Goal: Transaction & Acquisition: Book appointment/travel/reservation

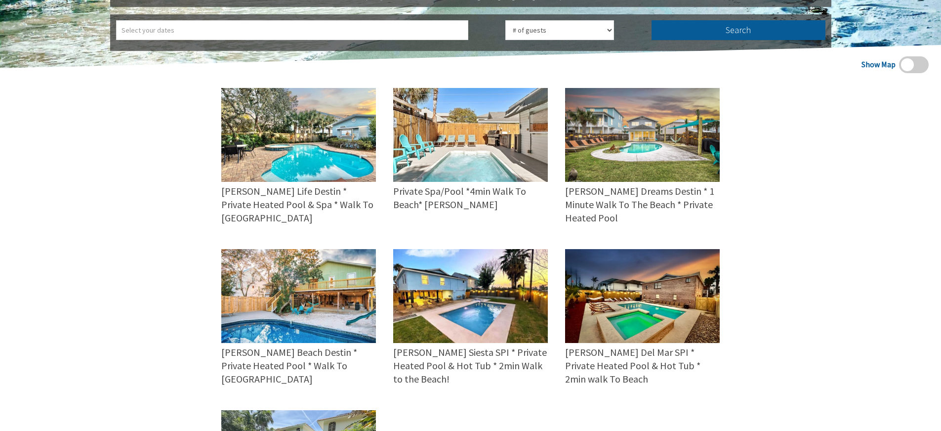
scroll to position [89, 0]
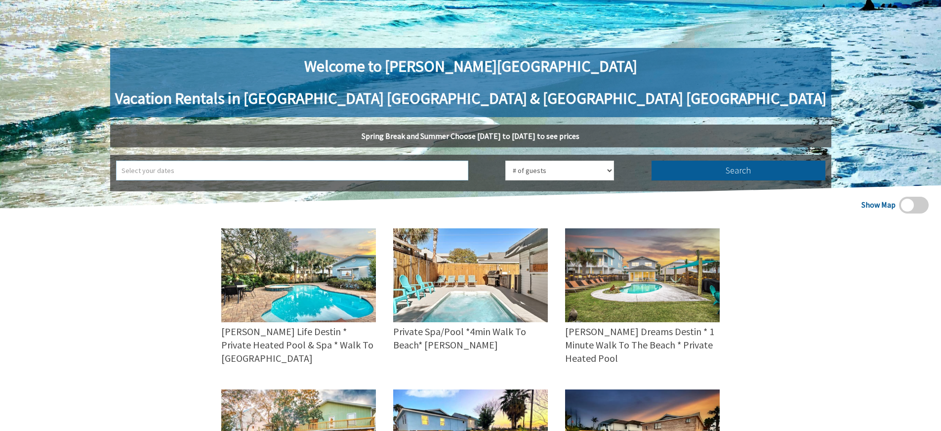
click at [379, 168] on input "text" at bounding box center [292, 170] width 352 height 20
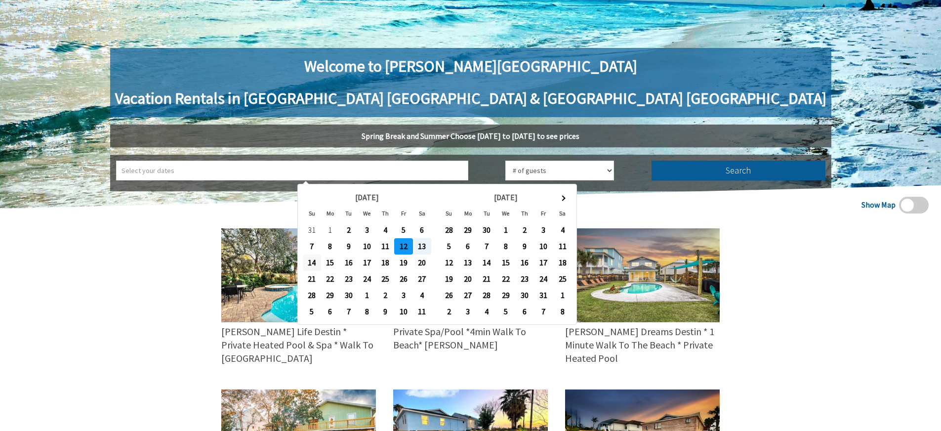
type input "2025-09-12 ➡ 2025-09-14"
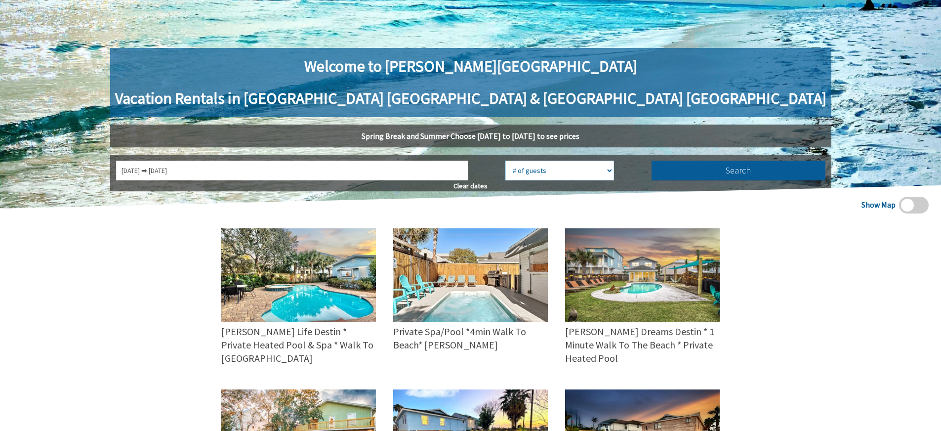
click at [551, 170] on select "# of guests 1 guest 2 guests 3 guests 4 guests 5 guests 6 guests 7 guests 8 gue…" at bounding box center [559, 170] width 109 height 20
select select "18"
click at [505, 160] on select "# of guests 1 guest 2 guests 3 guests 4 guests 5 guests 6 guests 7 guests 8 gue…" at bounding box center [559, 170] width 109 height 20
click at [651, 171] on button "Search" at bounding box center [738, 170] width 174 height 20
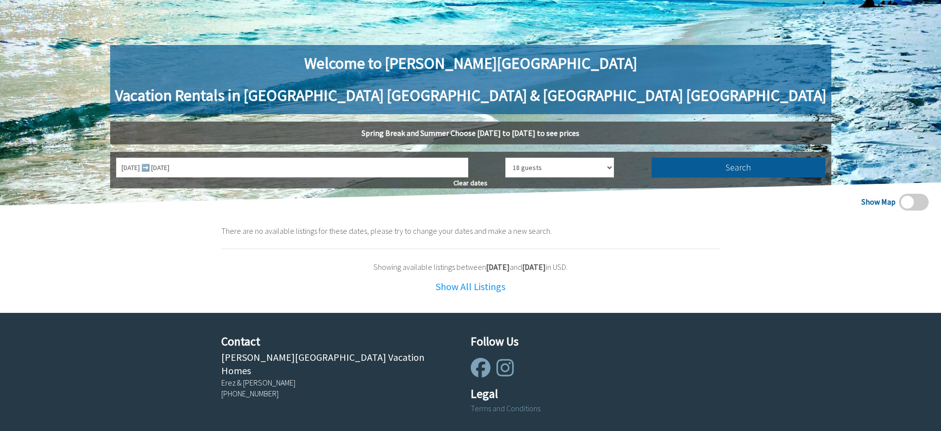
scroll to position [88, 0]
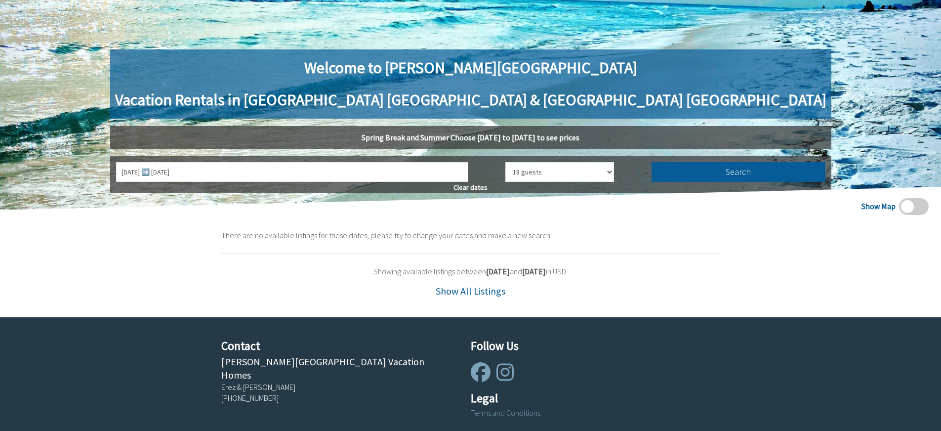
click at [462, 293] on link "Show All Listings" at bounding box center [471, 290] width 70 height 12
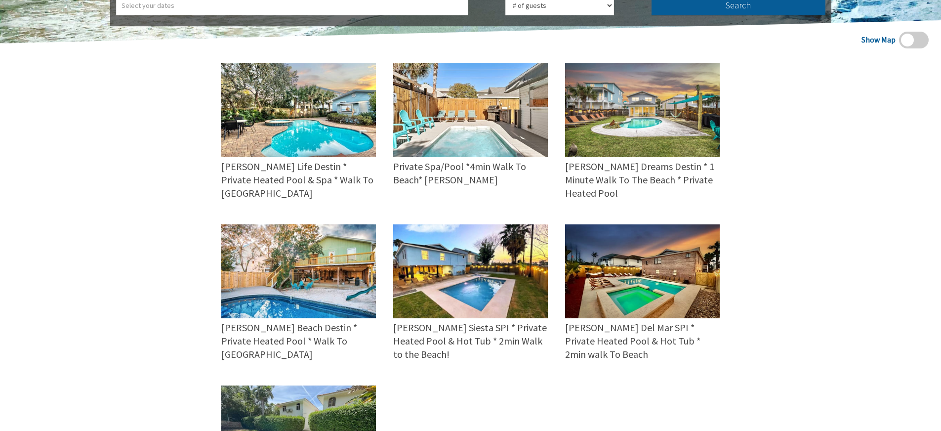
scroll to position [257, 0]
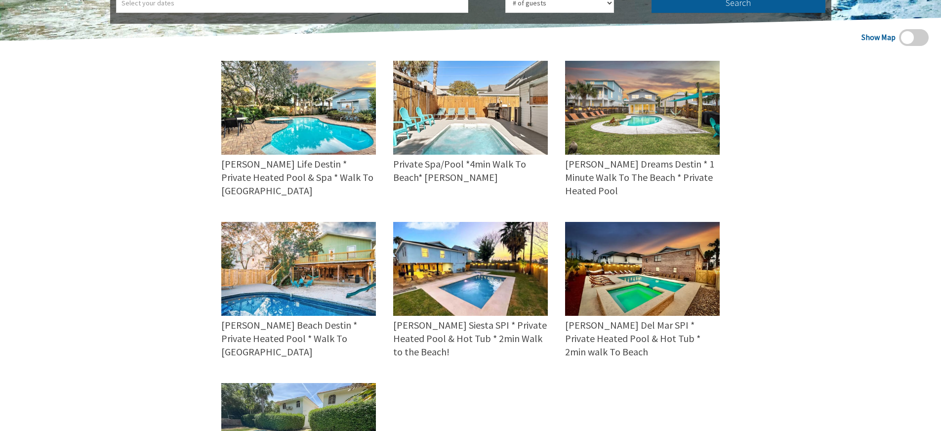
click at [326, 383] on img at bounding box center [298, 430] width 155 height 94
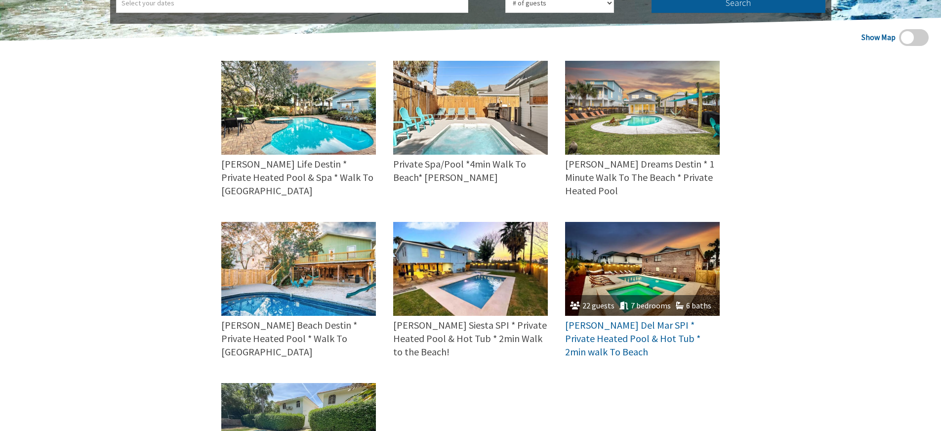
click at [622, 259] on img at bounding box center [642, 269] width 155 height 94
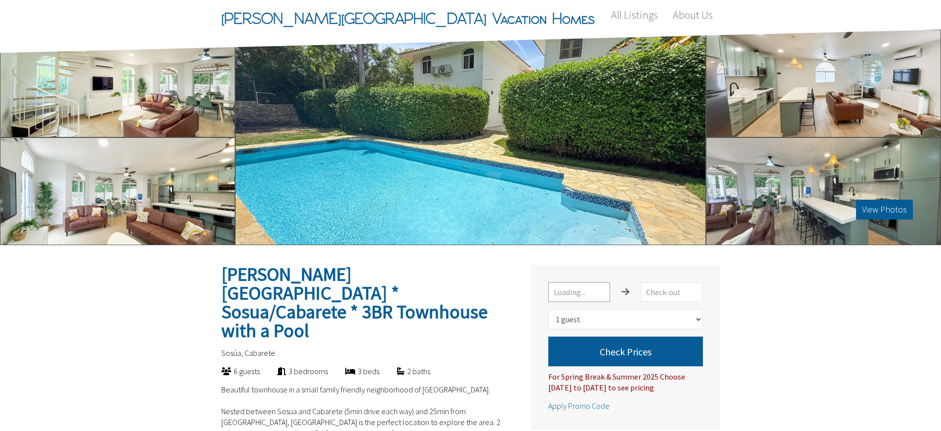
select select "1"
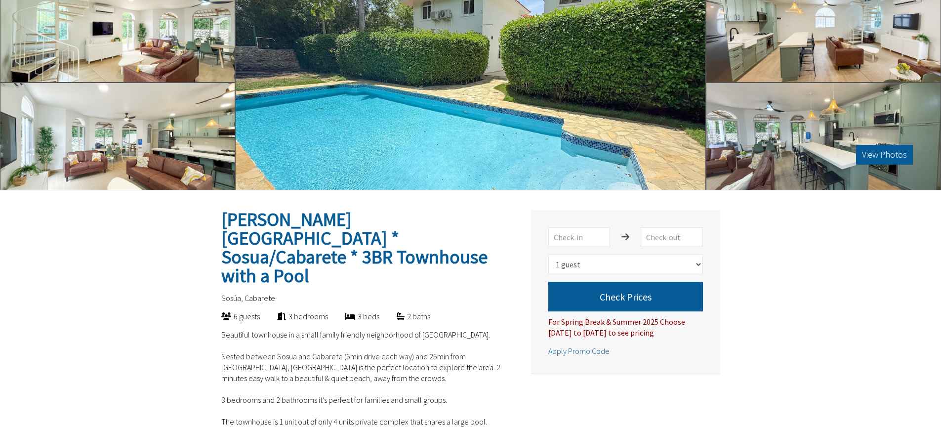
scroll to position [67, 0]
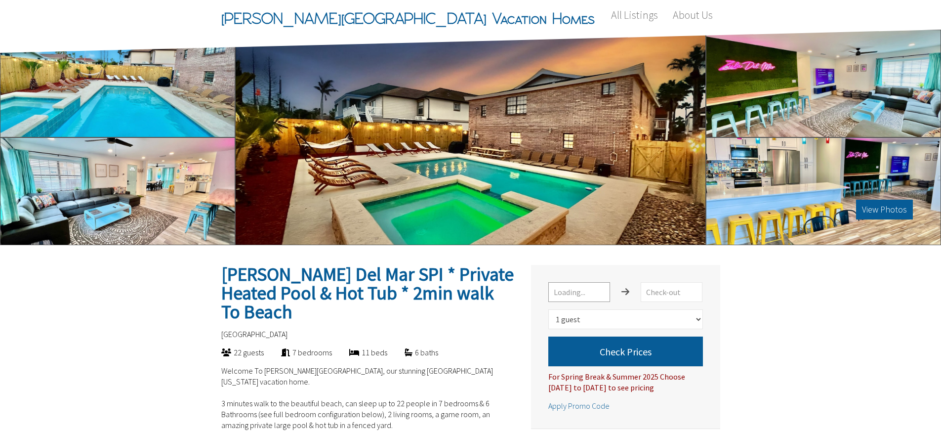
select select "1"
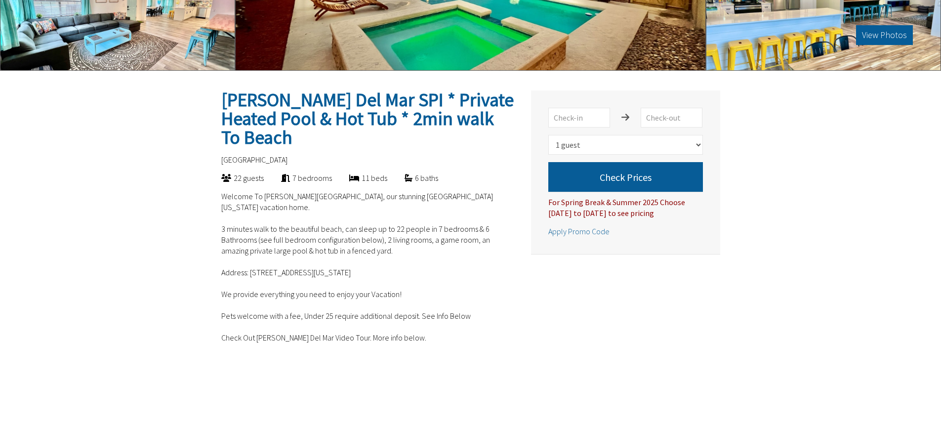
scroll to position [153, 0]
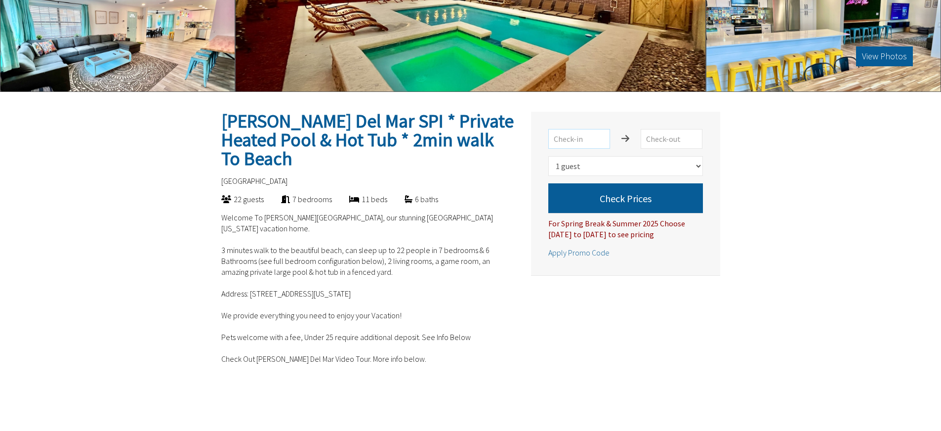
click at [595, 135] on input "text" at bounding box center [579, 139] width 62 height 20
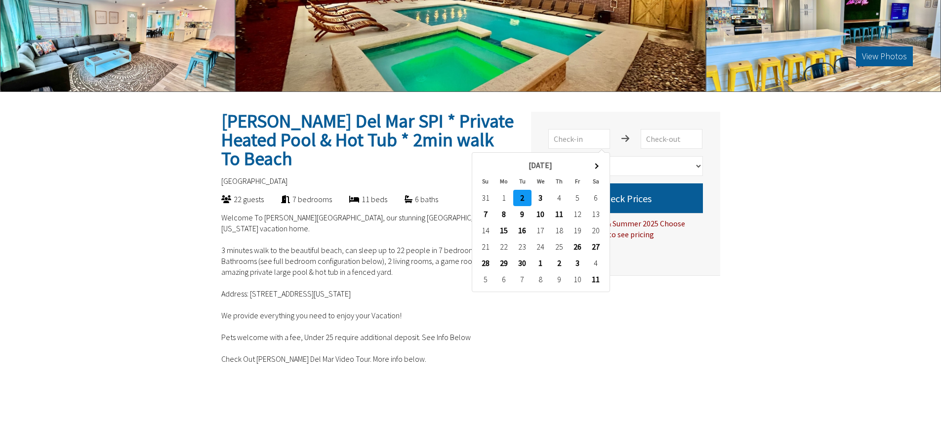
click at [579, 213] on td "12" at bounding box center [577, 214] width 18 height 16
click at [597, 138] on input "text" at bounding box center [579, 139] width 62 height 20
type input "[DATE]"
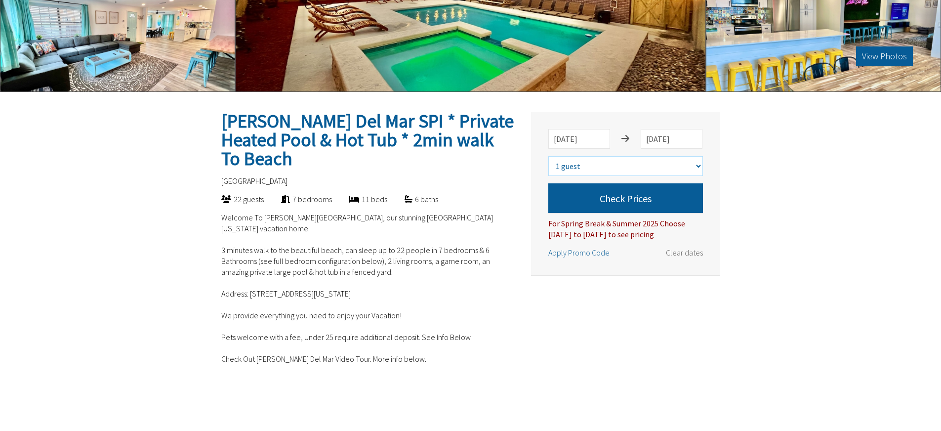
click at [623, 170] on select "Select number of guests 1 guest 2 guests 3 guests 4 guests 5 guests 6 guests 7 …" at bounding box center [625, 166] width 155 height 20
select select "18"
click at [548, 156] on select "Select number of guests 1 guest 2 guests 3 guests 4 guests 5 guests 6 guests 7 …" at bounding box center [625, 166] width 155 height 20
click at [638, 202] on button "Check Prices" at bounding box center [625, 198] width 155 height 30
